Goal: Book appointment/travel/reservation: Book appointment/travel/reservation

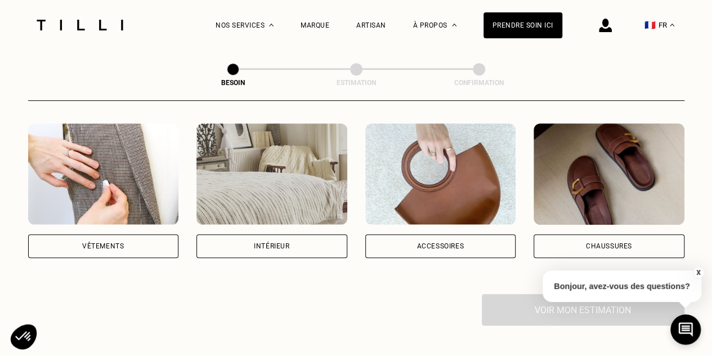
scroll to position [208, 0]
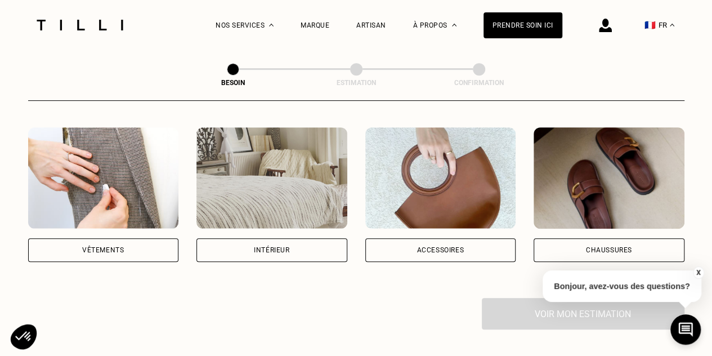
click at [110, 247] on div "Vêtements" at bounding box center [103, 250] width 42 height 7
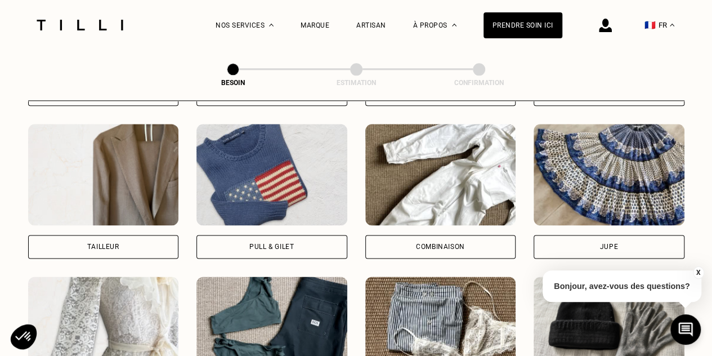
scroll to position [663, 0]
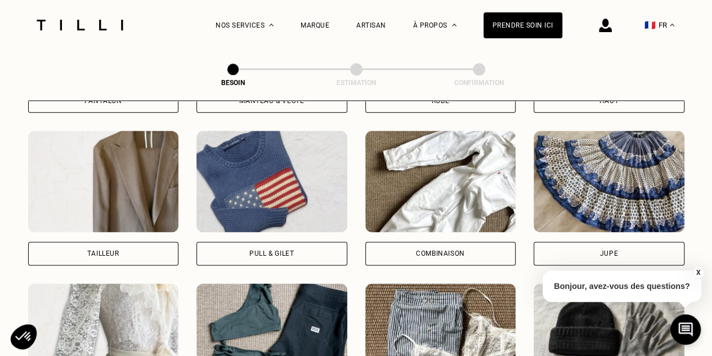
click at [278, 250] on div "Pull & gilet" at bounding box center [271, 253] width 44 height 7
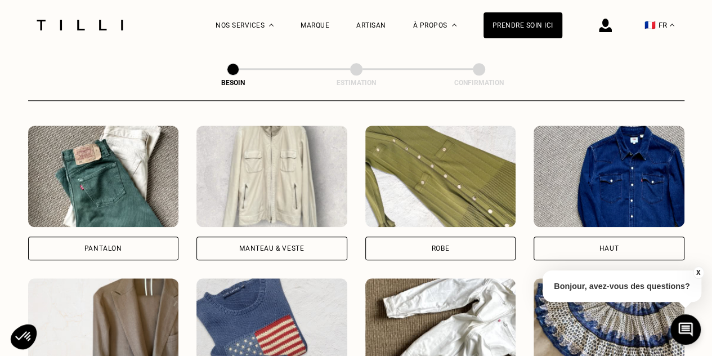
scroll to position [514, 0]
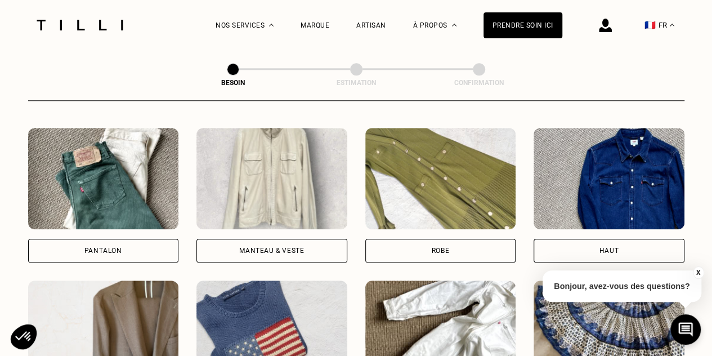
click at [275, 247] on div "Manteau & Veste" at bounding box center [271, 250] width 65 height 7
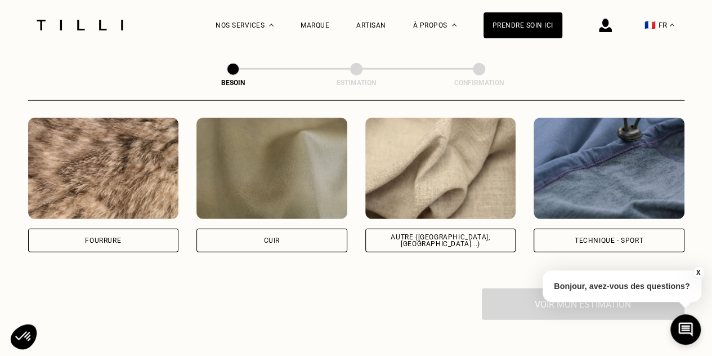
scroll to position [1357, 0]
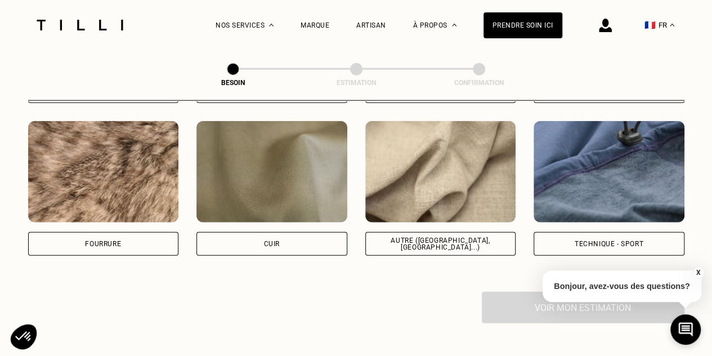
click at [611, 240] on div "Technique - Sport" at bounding box center [609, 243] width 69 height 7
select select "FR"
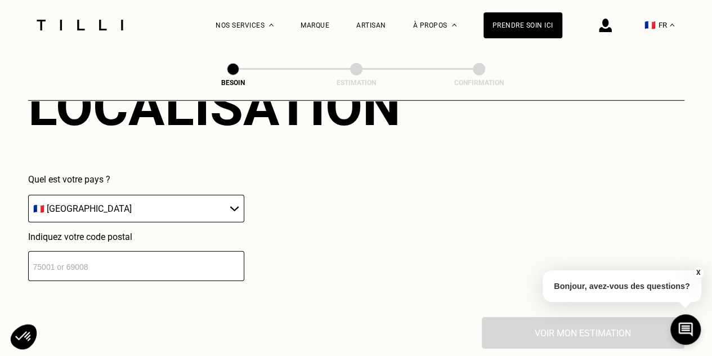
scroll to position [1615, 0]
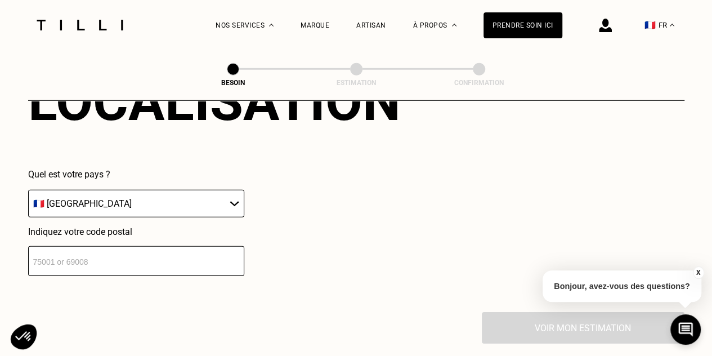
click at [171, 246] on input "number" at bounding box center [136, 261] width 216 height 30
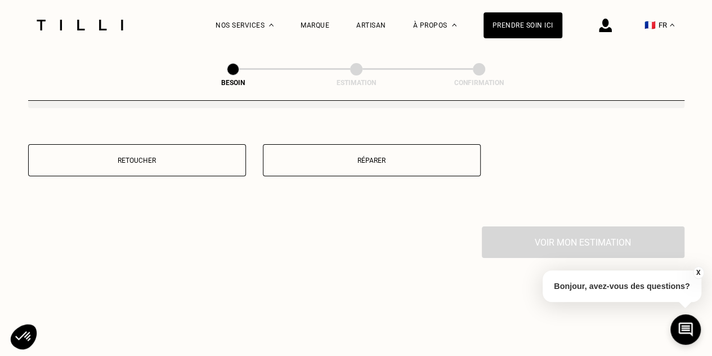
scroll to position [1989, 0]
type input "78500"
click at [333, 157] on button "Réparer" at bounding box center [372, 159] width 218 height 32
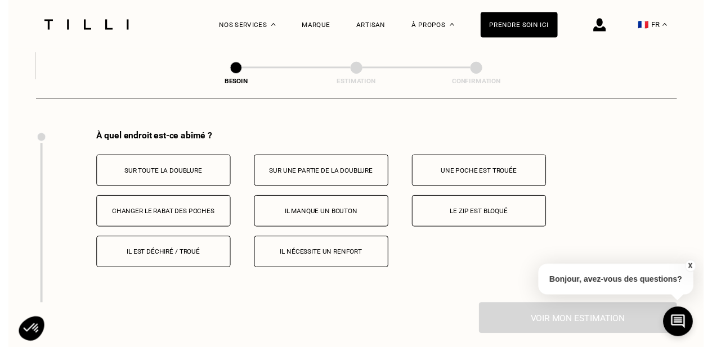
scroll to position [2081, 0]
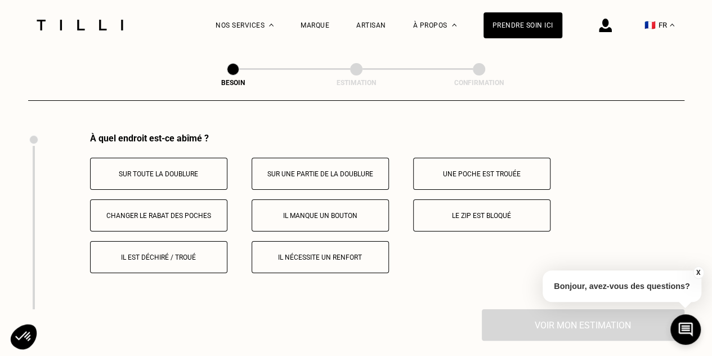
click at [172, 253] on p "Il est déchiré / troué" at bounding box center [158, 257] width 125 height 8
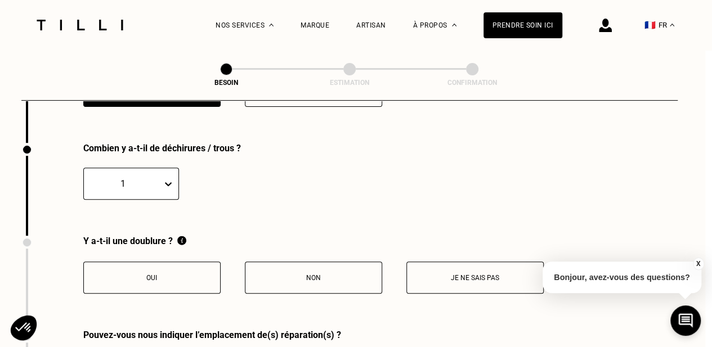
scroll to position [2257, 7]
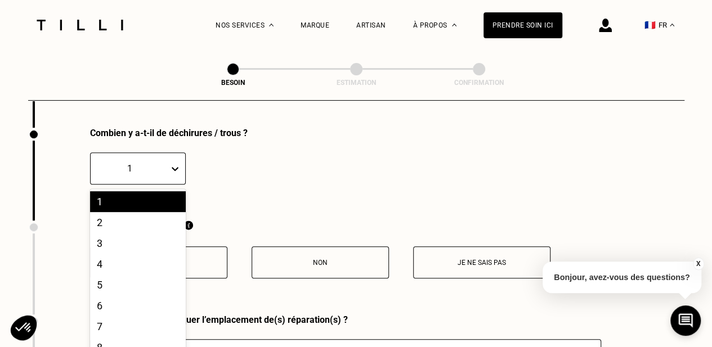
click at [167, 165] on div "1" at bounding box center [138, 169] width 96 height 32
click at [123, 215] on div "2" at bounding box center [138, 222] width 96 height 21
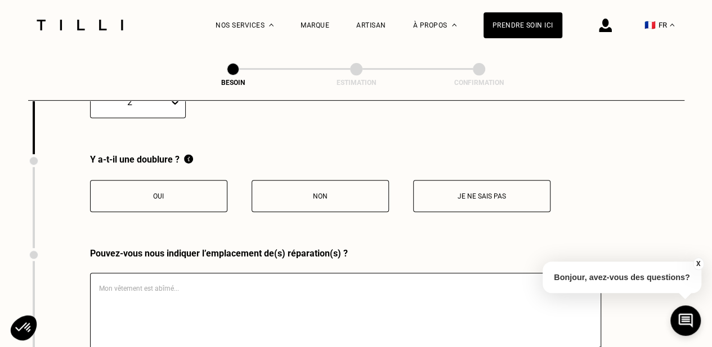
scroll to position [2331, 0]
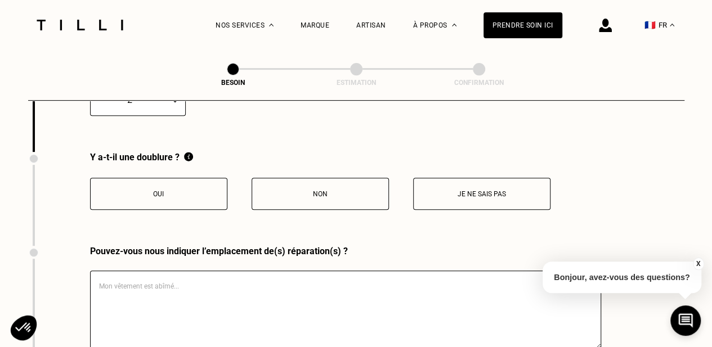
click at [334, 193] on button "Non" at bounding box center [320, 194] width 137 height 32
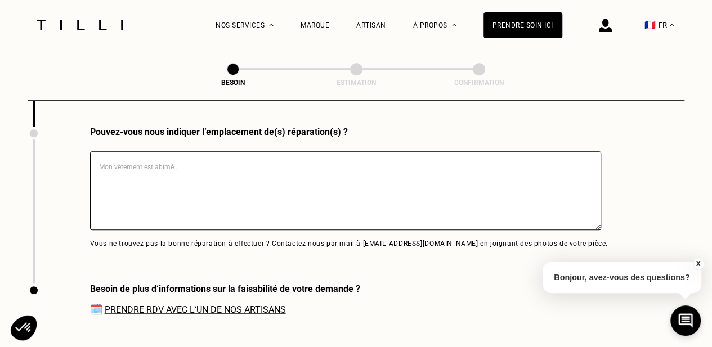
scroll to position [2449, 0]
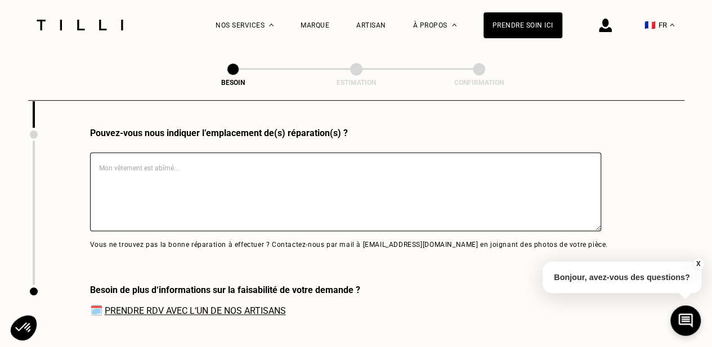
click at [270, 173] on textarea at bounding box center [345, 192] width 511 height 79
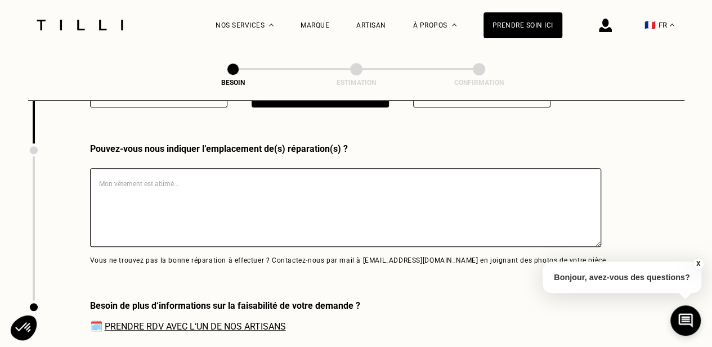
scroll to position [2428, 0]
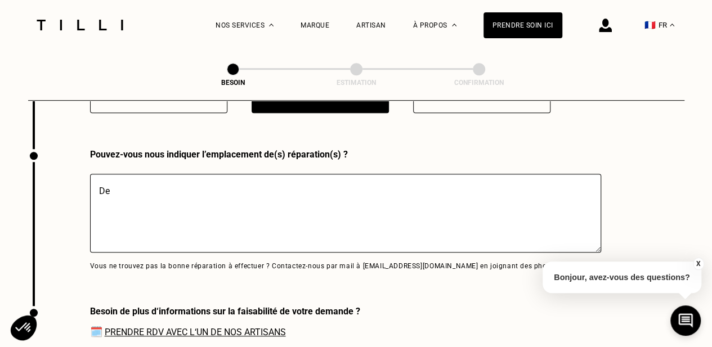
type textarea "D"
click at [120, 188] on textarea "déchirue au niveau des aisselles" at bounding box center [345, 213] width 511 height 79
click at [238, 186] on textarea "déchirure au niveau des aisselles" at bounding box center [345, 213] width 511 height 79
click at [195, 184] on textarea "déchirure au niveau des aisselles" at bounding box center [345, 213] width 511 height 79
type textarea "déchirure au niveau des deux aisselles"
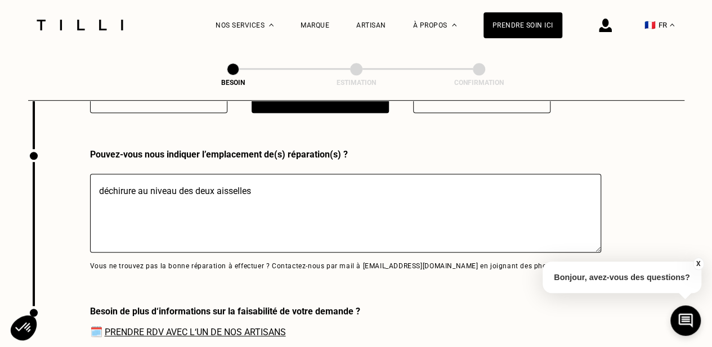
click at [74, 280] on div "Pouvez-vous nous indiquer l’emplacement de(s) réparation(s) ? déchirure au nive…" at bounding box center [318, 227] width 580 height 157
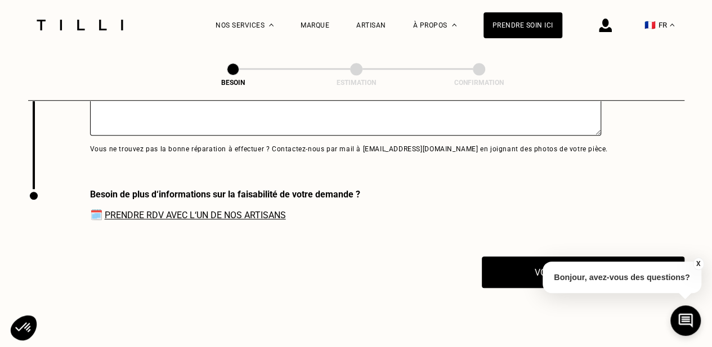
scroll to position [2590, 0]
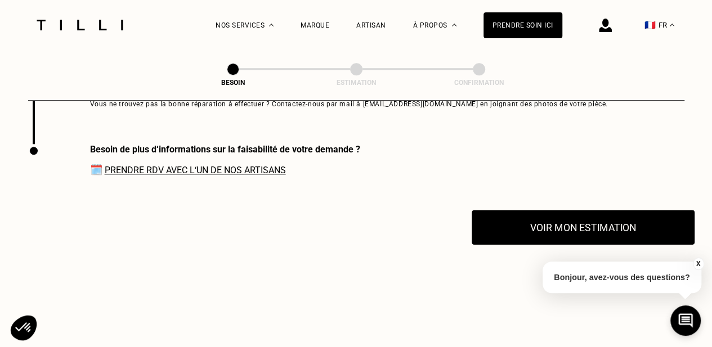
click at [551, 224] on button "Voir mon estimation" at bounding box center [583, 227] width 223 height 35
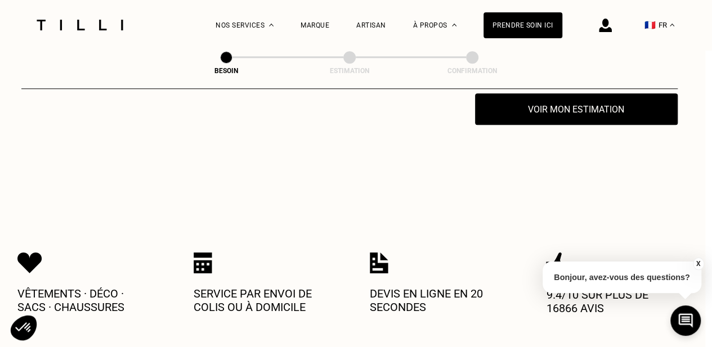
scroll to position [2708, 0]
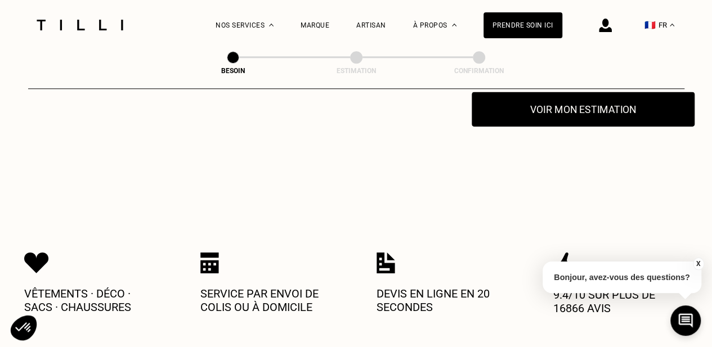
click at [565, 111] on button "Voir mon estimation" at bounding box center [583, 109] width 223 height 35
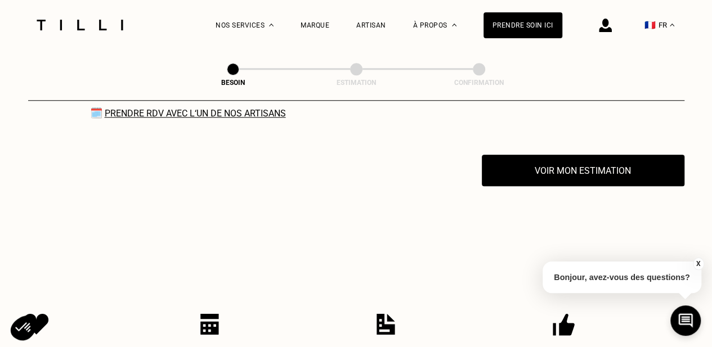
scroll to position [2659, 0]
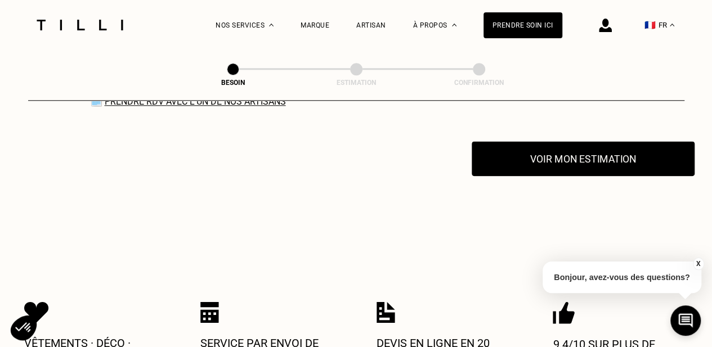
click at [537, 159] on button "Voir mon estimation" at bounding box center [583, 158] width 223 height 35
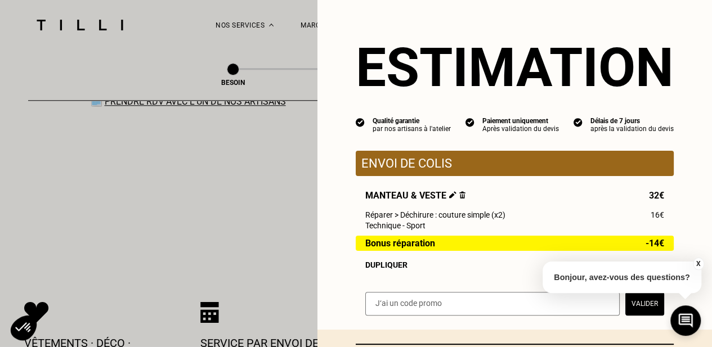
click at [422, 169] on p "Envoi de colis" at bounding box center [514, 164] width 307 height 14
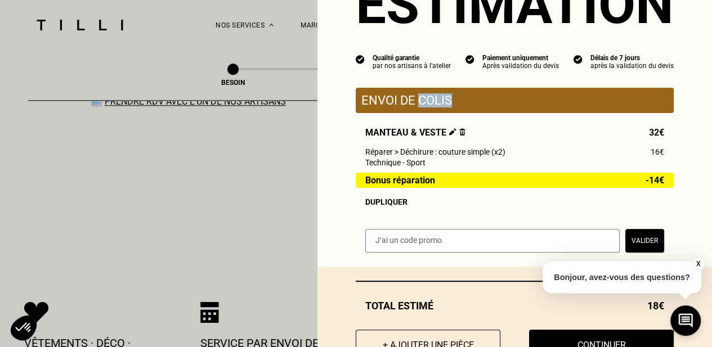
scroll to position [109, 0]
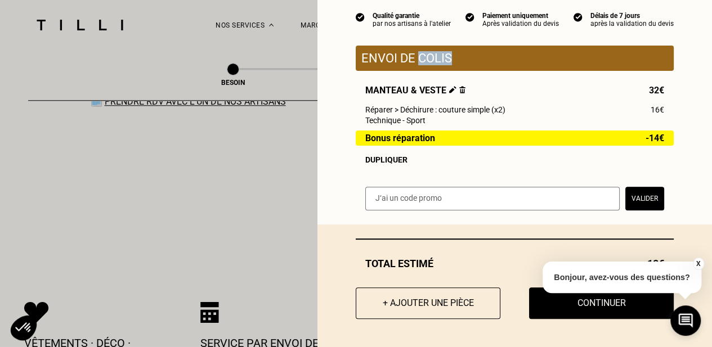
click at [698, 265] on button "X" at bounding box center [698, 264] width 11 height 12
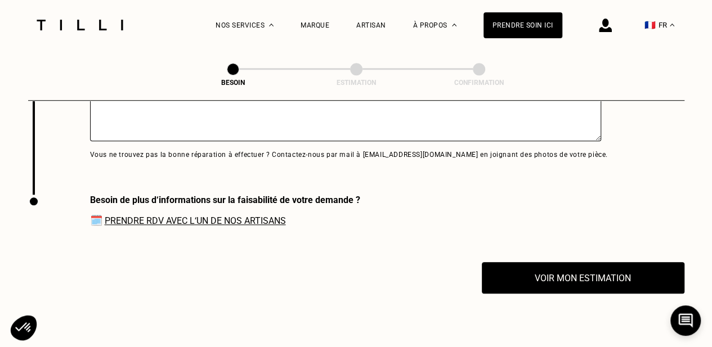
scroll to position [2541, 0]
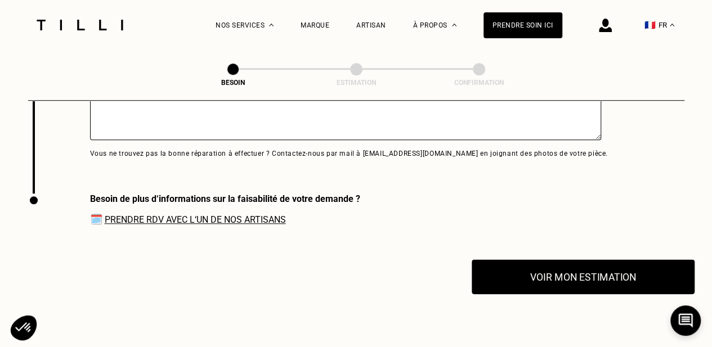
click at [595, 273] on button "Voir mon estimation" at bounding box center [583, 277] width 223 height 35
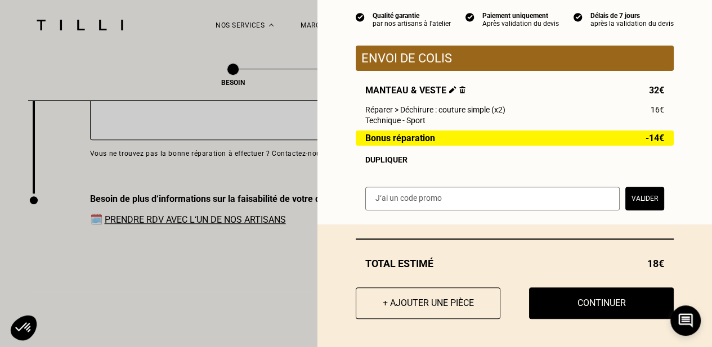
scroll to position [109, 0]
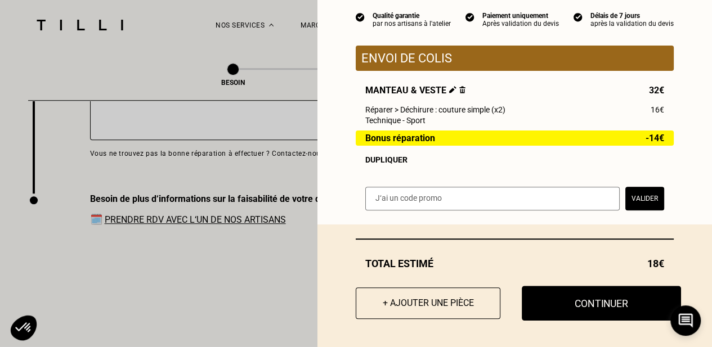
click at [566, 301] on button "Continuer" at bounding box center [601, 303] width 159 height 35
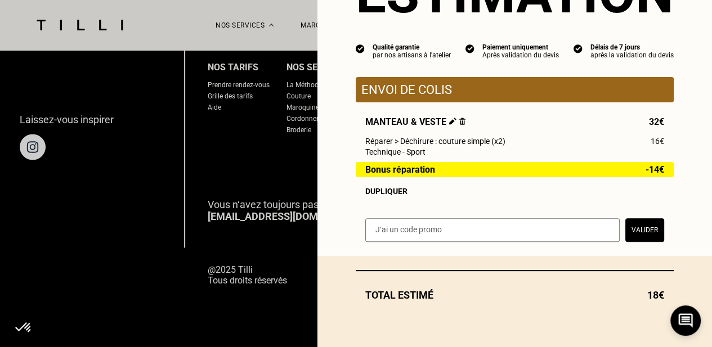
select select "FR"
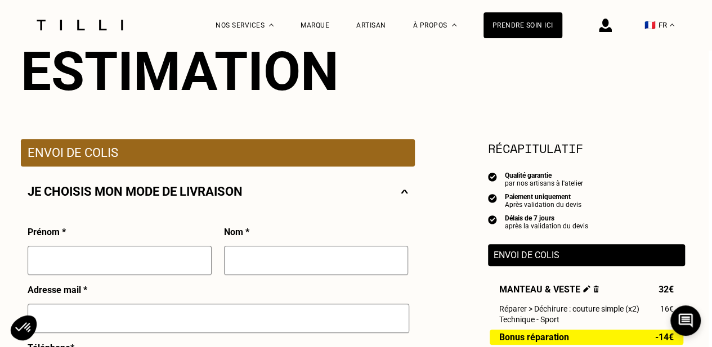
scroll to position [126, 3]
